Goal: Task Accomplishment & Management: Complete application form

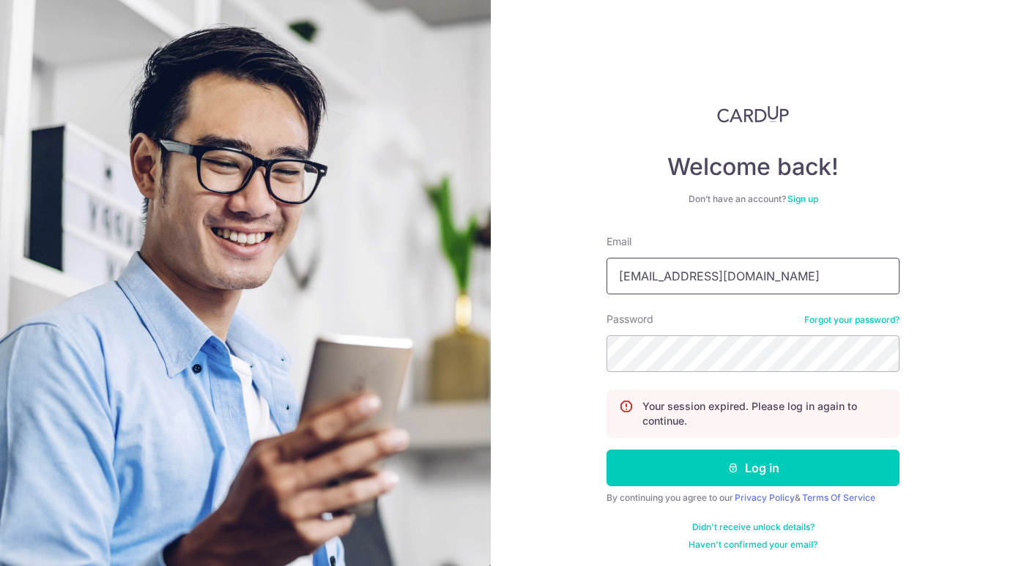
type input "rycho@mac.com"
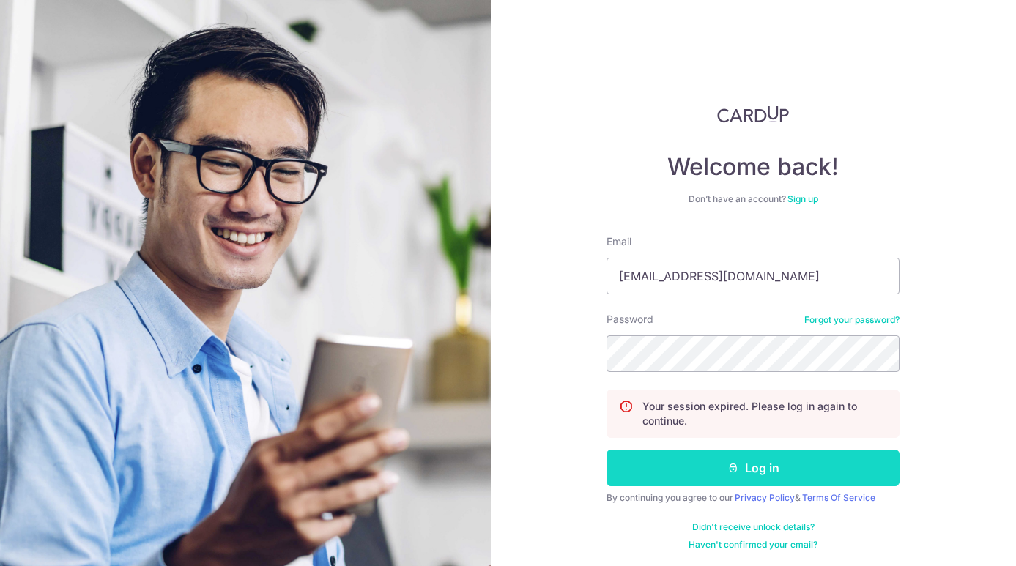
click at [719, 475] on button "Log in" at bounding box center [752, 468] width 293 height 37
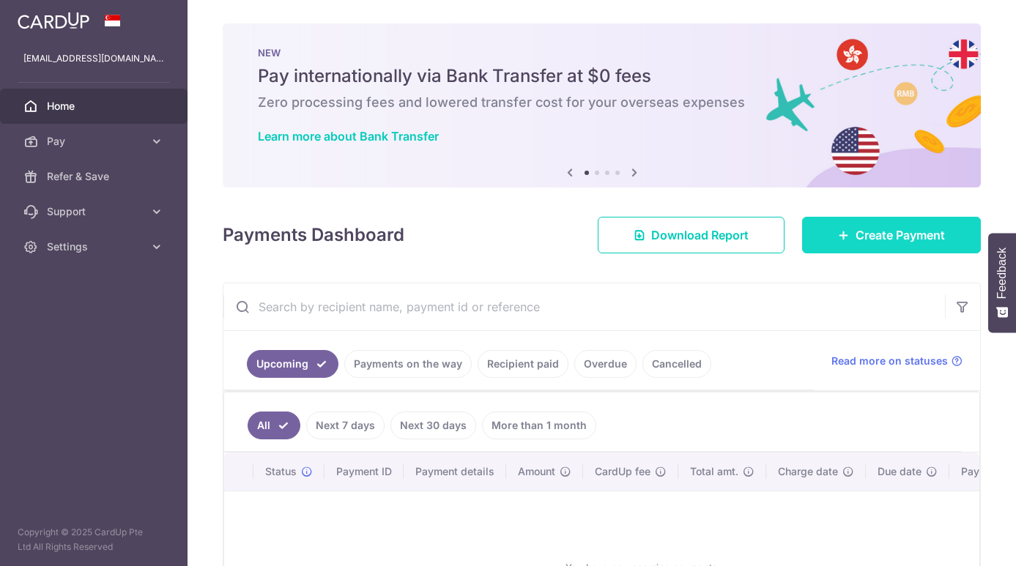
click at [859, 220] on link "Create Payment" at bounding box center [891, 235] width 179 height 37
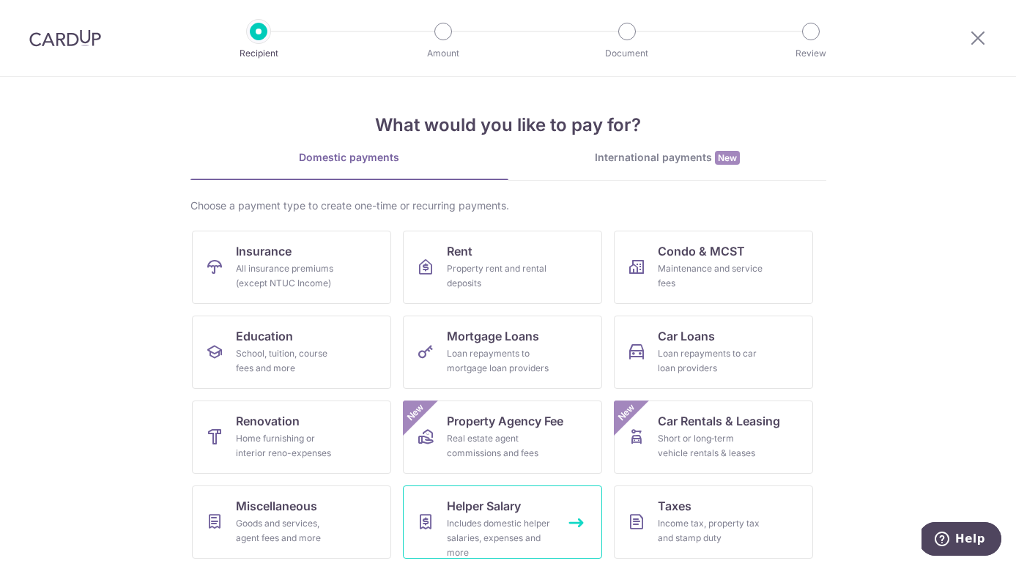
click at [491, 521] on div "Includes domestic helper salaries, expenses and more" at bounding box center [499, 538] width 105 height 44
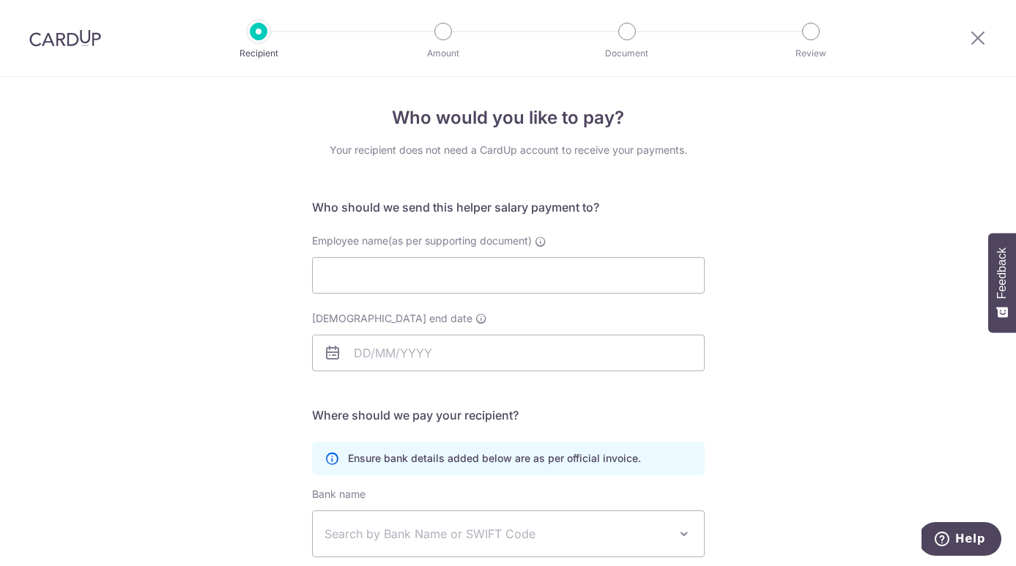
scroll to position [2, 0]
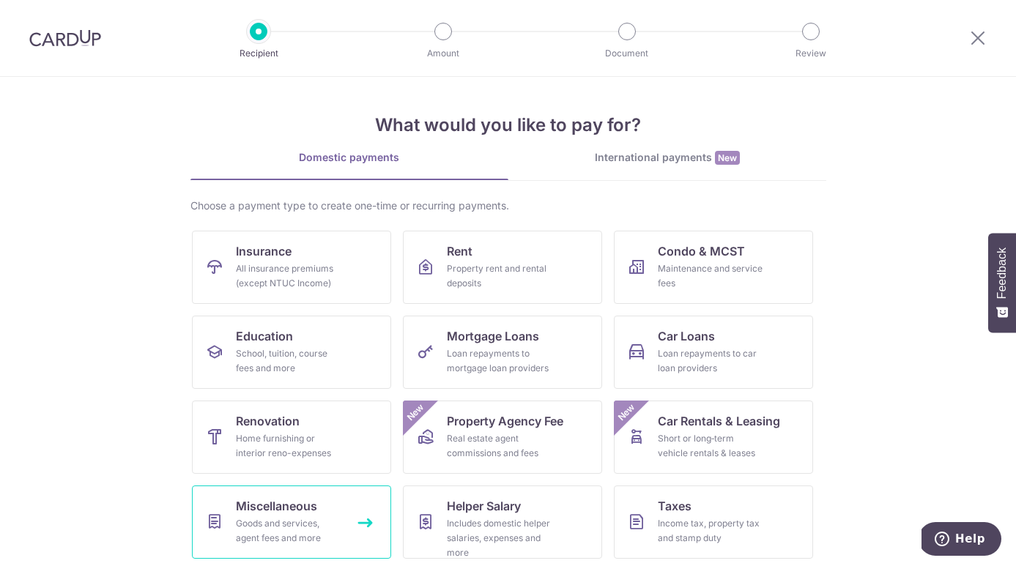
click at [260, 522] on div "Goods and services, agent fees and more" at bounding box center [288, 530] width 105 height 29
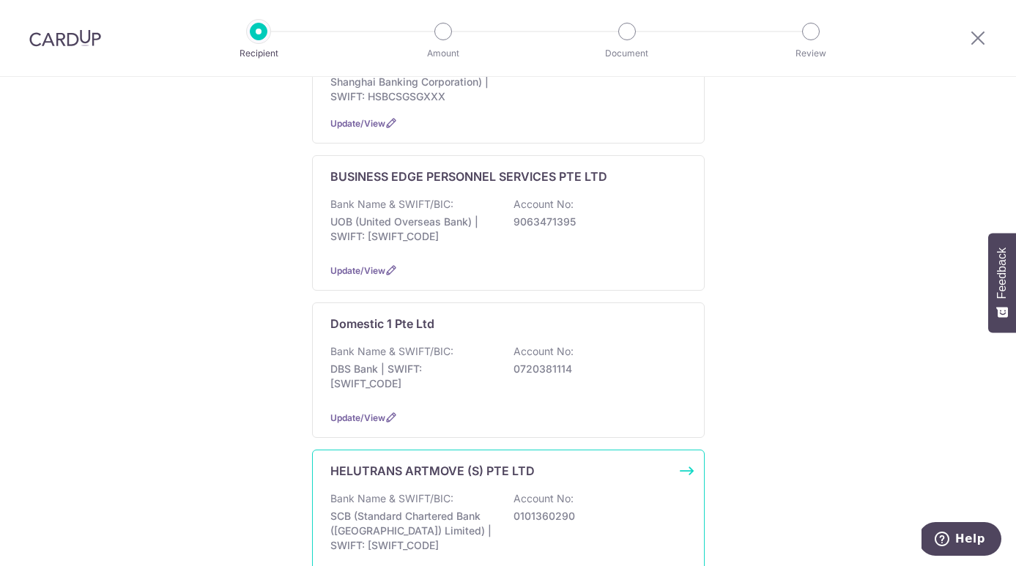
scroll to position [917, 0]
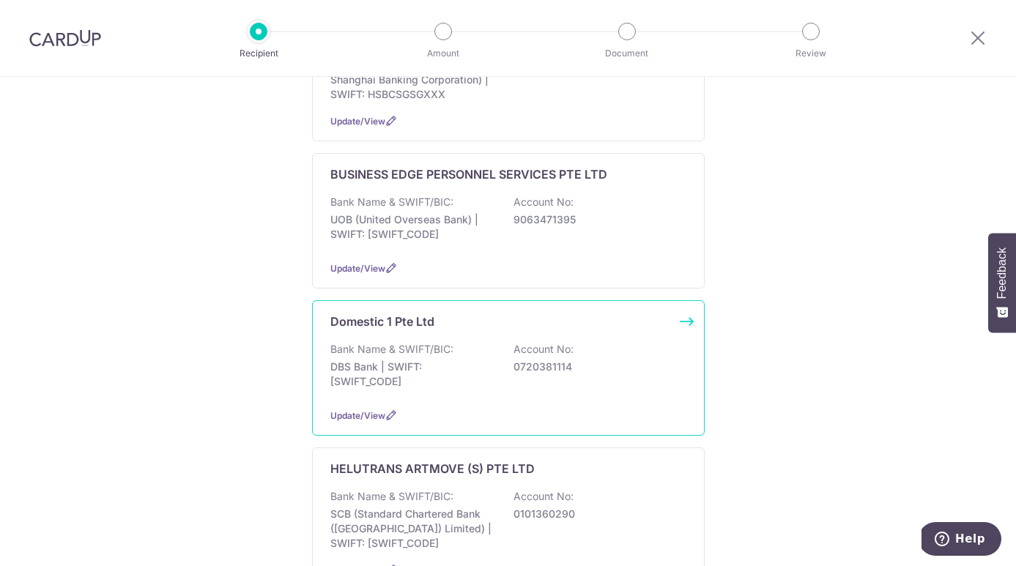
click at [456, 342] on div "Bank Name & SWIFT/BIC: DBS Bank | SWIFT: DBSSSGSGXXX Account No: 0720381114" at bounding box center [508, 369] width 356 height 54
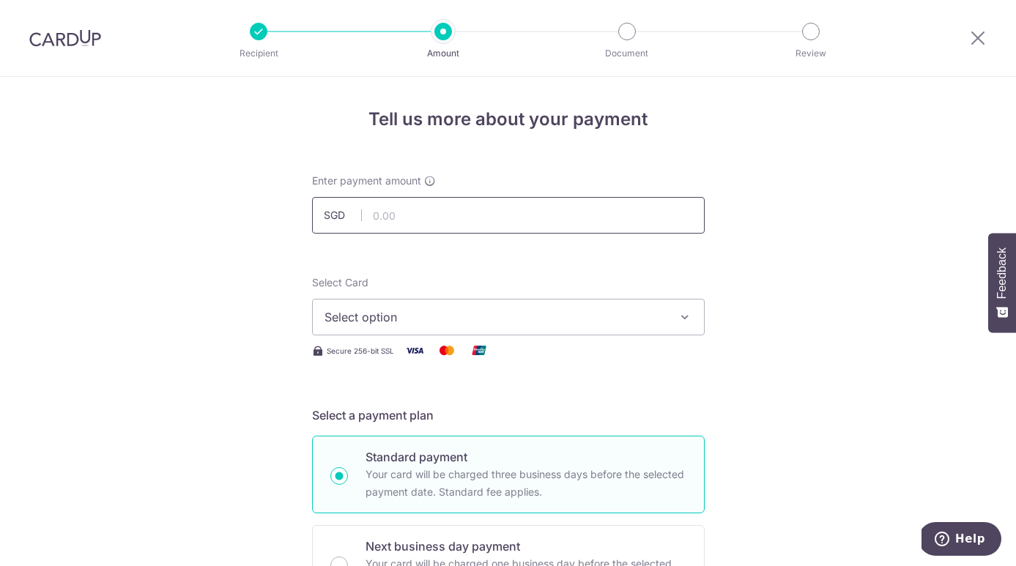
drag, startPoint x: 401, startPoint y: 218, endPoint x: 6, endPoint y: 144, distance: 402.5
click at [401, 219] on input "text" at bounding box center [508, 215] width 393 height 37
type input "17,865.50"
click at [390, 314] on span "Select option" at bounding box center [494, 317] width 341 height 18
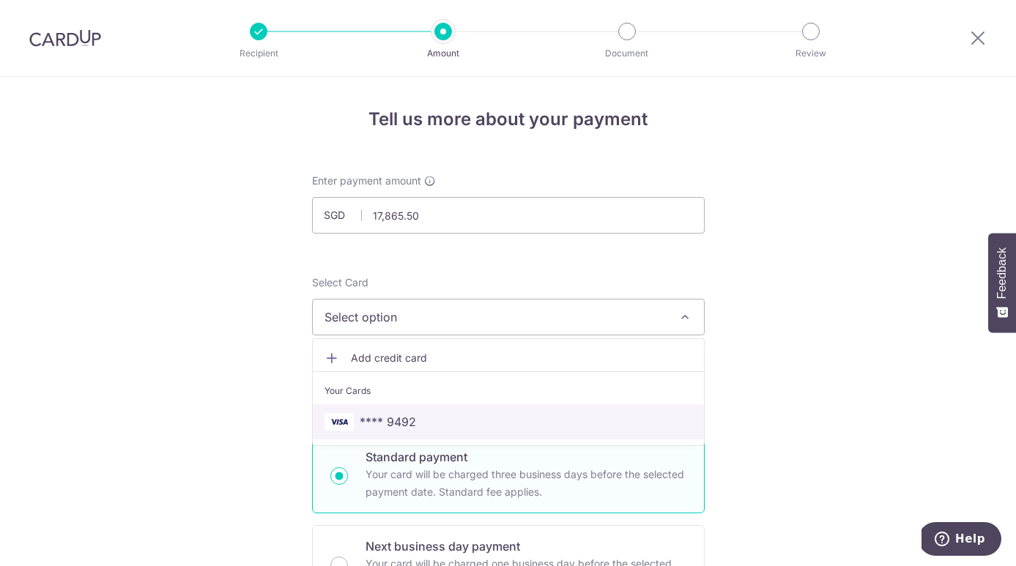
click at [371, 426] on span "**** 9492" at bounding box center [388, 422] width 56 height 18
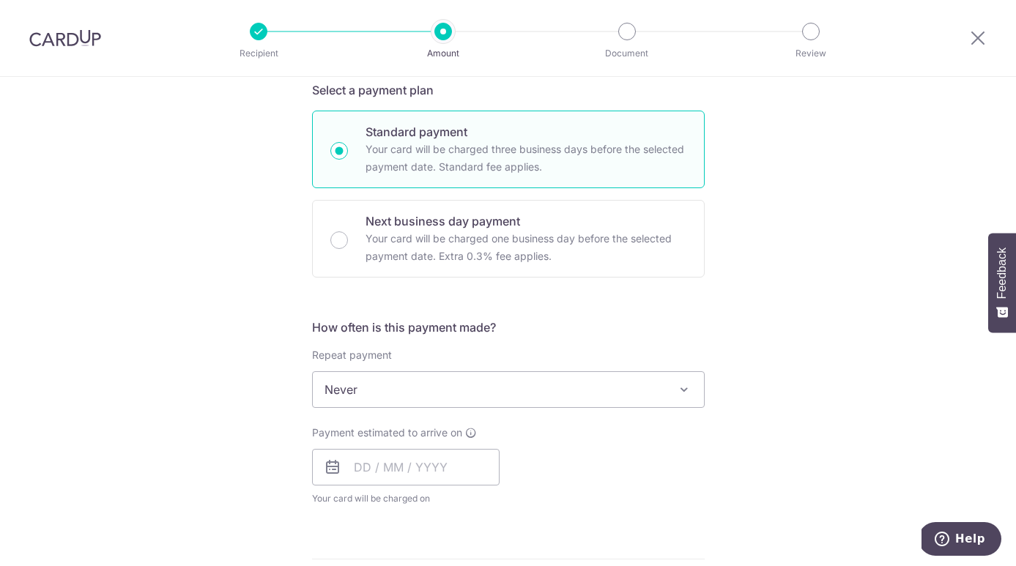
scroll to position [401, 0]
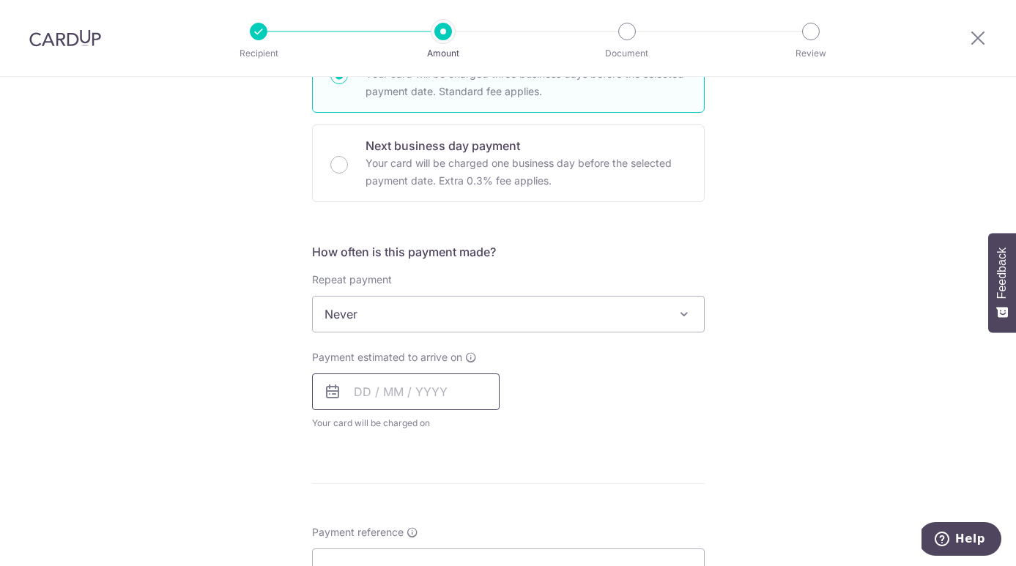
click at [369, 391] on input "text" at bounding box center [406, 392] width 188 height 37
click at [461, 531] on link "11" at bounding box center [459, 524] width 23 height 23
type input "[DATE]"
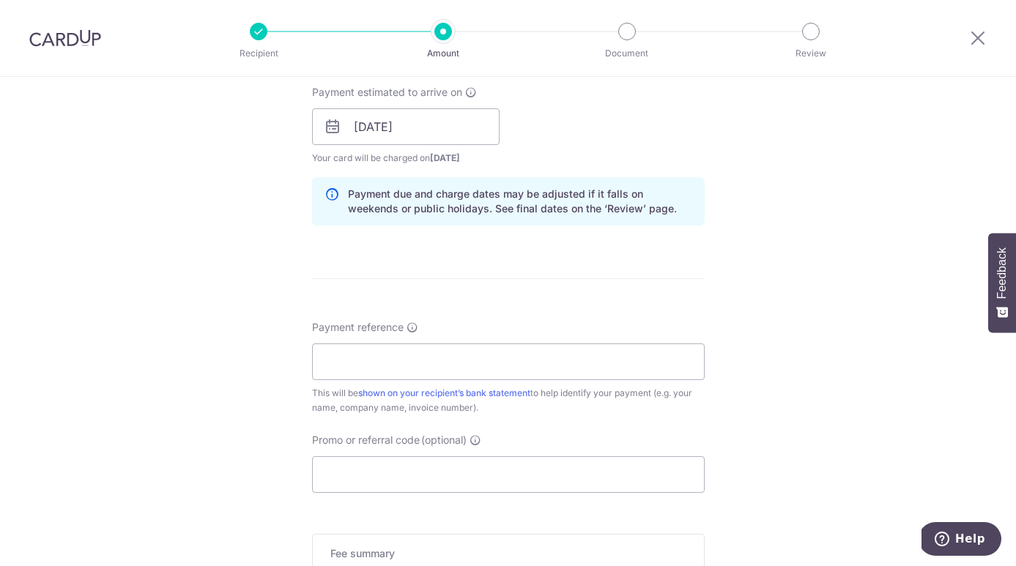
scroll to position [667, 0]
click at [360, 471] on input "Promo or referral code (optional)" at bounding box center [508, 474] width 393 height 37
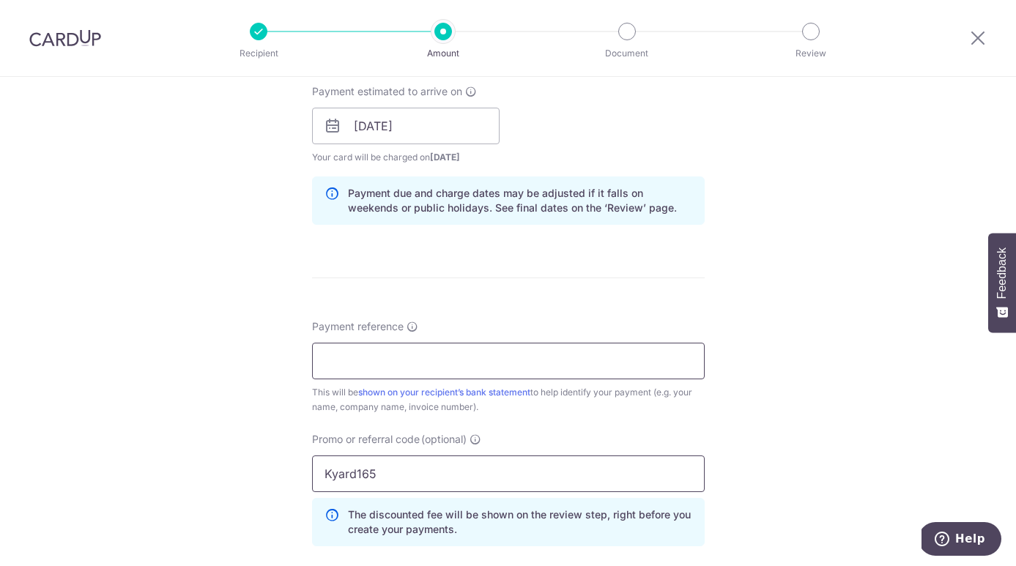
type input "Kyard165"
click at [358, 363] on input "Payment reference" at bounding box center [508, 361] width 393 height 37
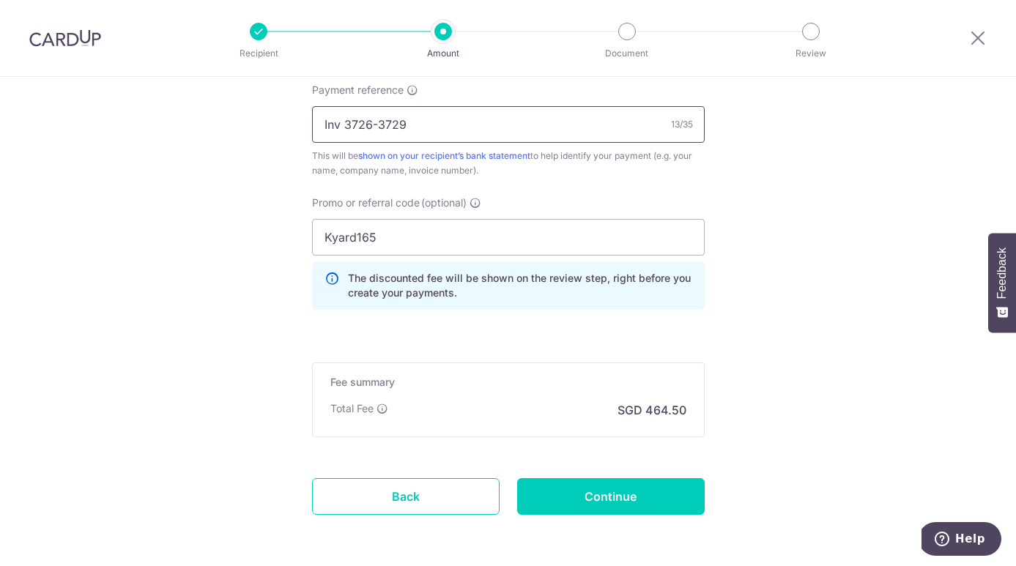
scroll to position [864, 0]
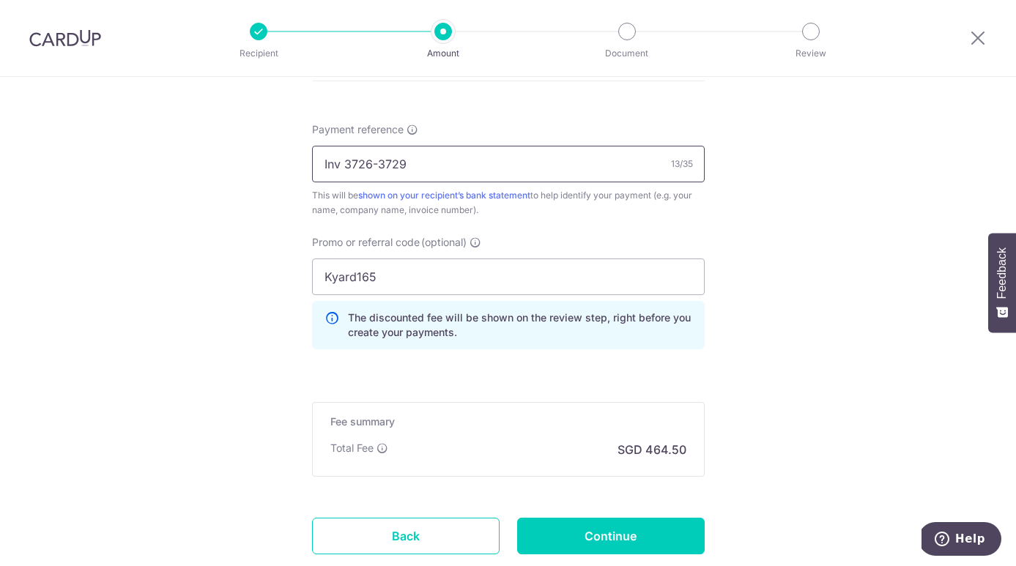
click at [337, 165] on input "Inv 3726-3729" at bounding box center [508, 164] width 393 height 37
type input "INVs 3726-3729"
click at [614, 541] on input "Continue" at bounding box center [611, 536] width 188 height 37
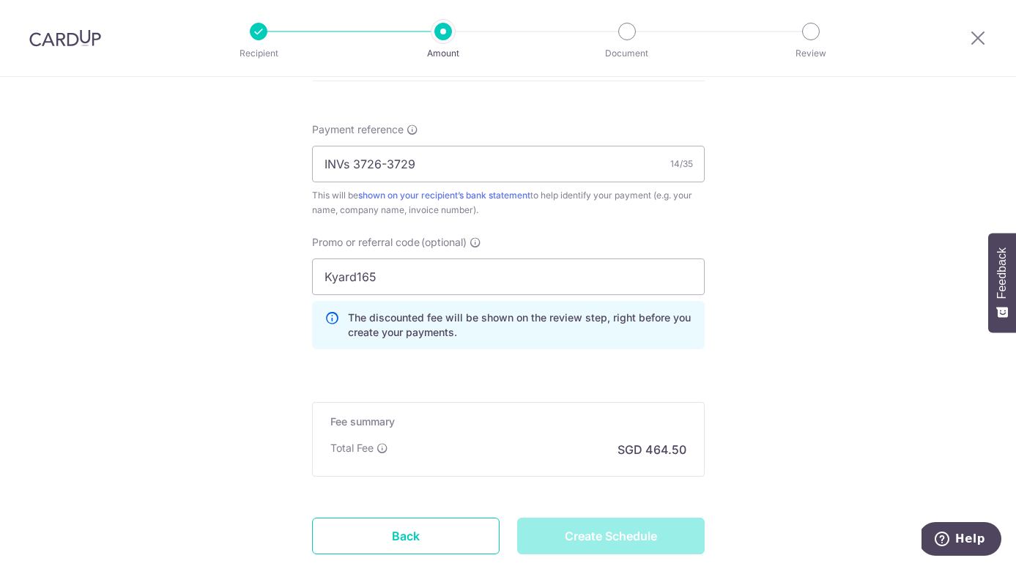
type input "Create Schedule"
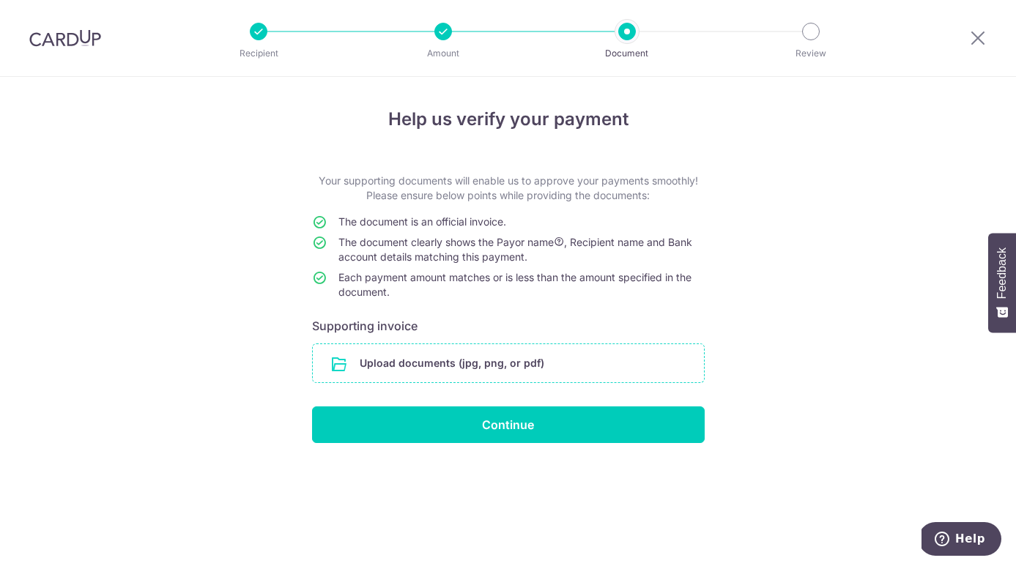
click at [434, 368] on input "file" at bounding box center [508, 363] width 391 height 38
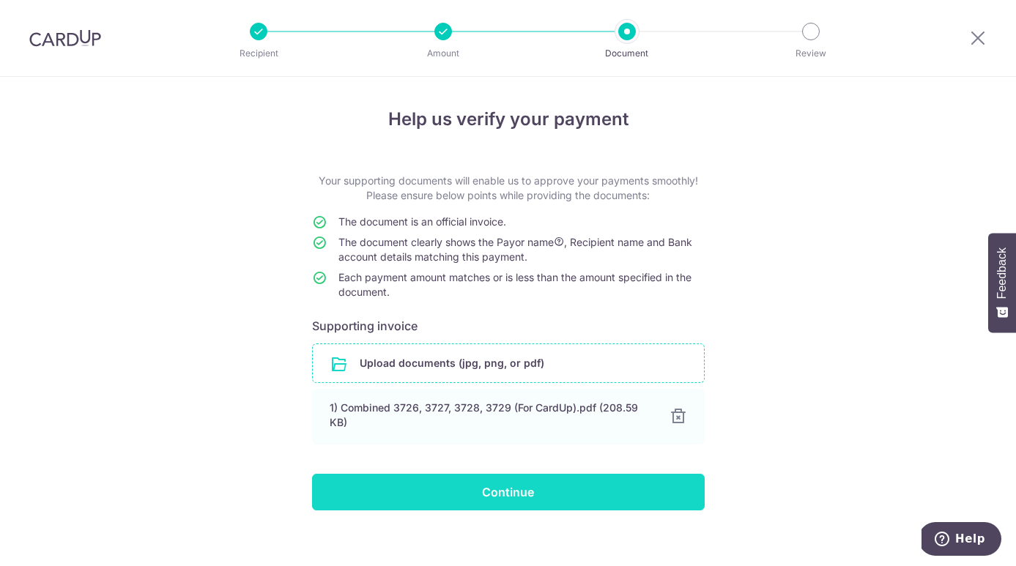
click at [472, 497] on input "Continue" at bounding box center [508, 492] width 393 height 37
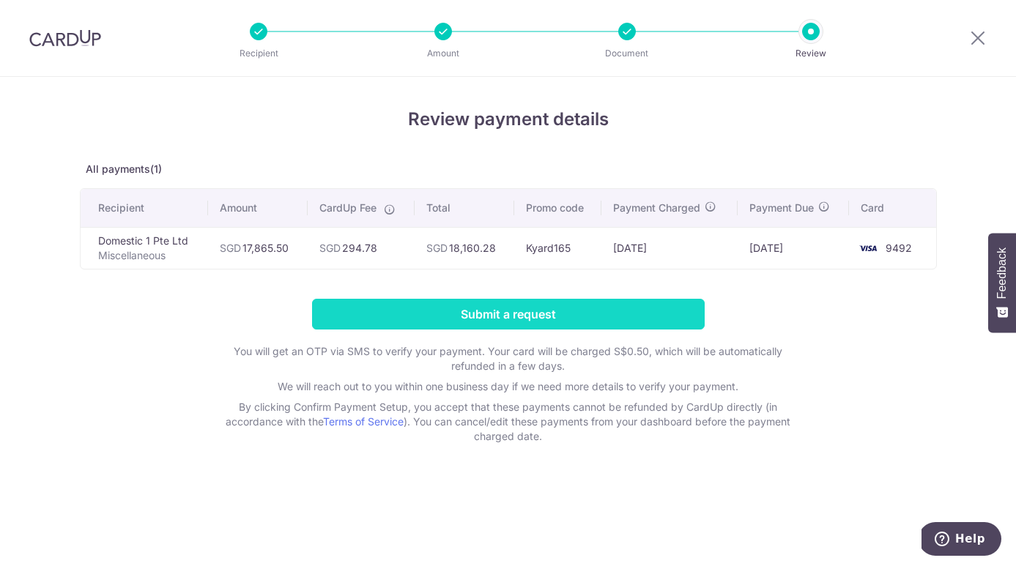
click at [512, 316] on input "Submit a request" at bounding box center [508, 314] width 393 height 31
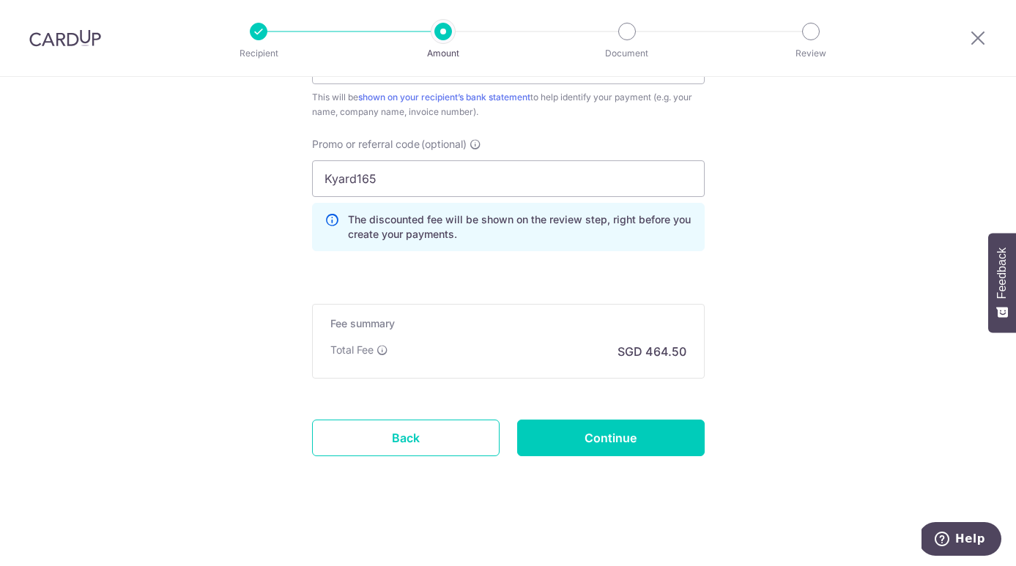
scroll to position [1022, 0]
click at [593, 440] on input "Continue" at bounding box center [611, 438] width 188 height 37
type input "Update Schedule"
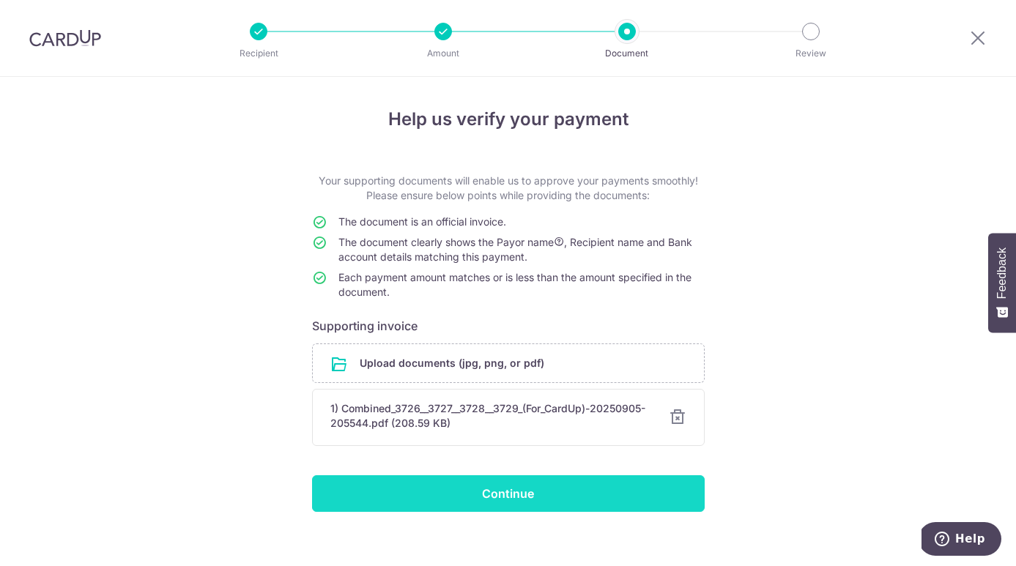
click at [510, 501] on input "Continue" at bounding box center [508, 493] width 393 height 37
